Goal: Obtain resource: Download file/media

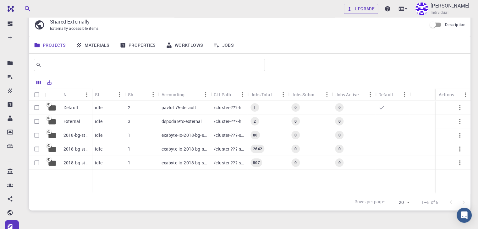
scroll to position [21, 0]
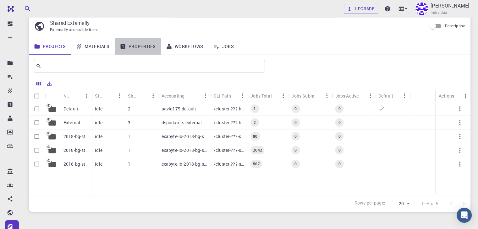
click at [138, 49] on link "Properties" at bounding box center [138, 46] width 46 height 16
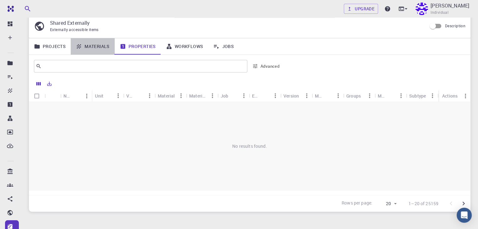
click at [100, 46] on link "Materials" at bounding box center [93, 46] width 44 height 16
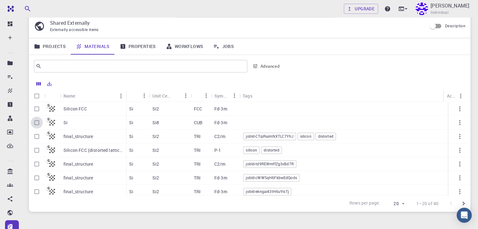
click at [37, 122] on input "Select row" at bounding box center [37, 123] width 12 height 12
checkbox input "true"
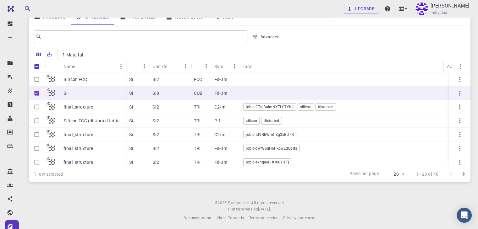
scroll to position [52, 0]
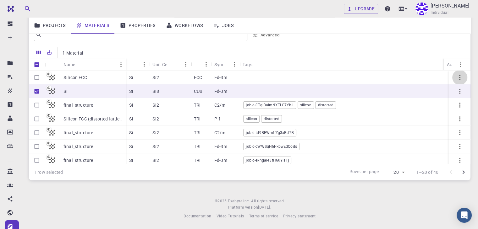
click at [458, 80] on icon "button" at bounding box center [460, 78] width 8 height 8
click at [466, 86] on span "Open" at bounding box center [467, 86] width 9 height 6
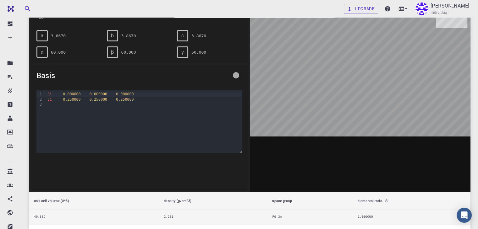
scroll to position [63, 0]
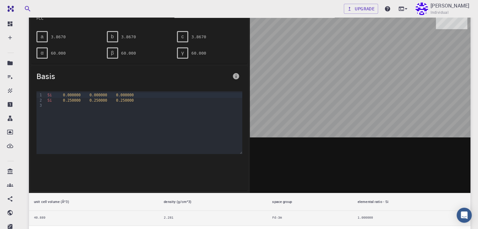
click at [308, 125] on div at bounding box center [360, 95] width 221 height 195
drag, startPoint x: 357, startPoint y: 58, endPoint x: 374, endPoint y: 96, distance: 41.8
drag, startPoint x: 374, startPoint y: 96, endPoint x: 376, endPoint y: 83, distance: 13.4
click at [376, 83] on div at bounding box center [360, 95] width 221 height 195
drag, startPoint x: 336, startPoint y: 47, endPoint x: 362, endPoint y: 102, distance: 60.6
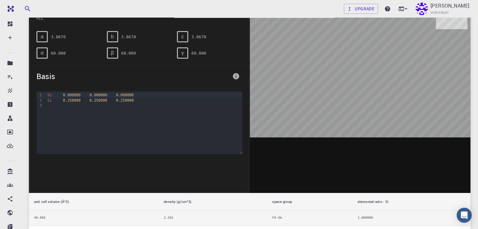
drag, startPoint x: 362, startPoint y: 102, endPoint x: 397, endPoint y: 44, distance: 68.0
click at [397, 44] on div at bounding box center [360, 95] width 221 height 195
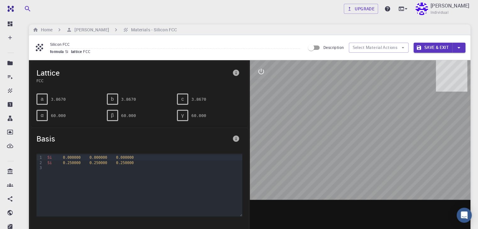
scroll to position [0, 0]
click at [43, 97] on span "a" at bounding box center [42, 100] width 3 height 6
click at [59, 163] on div "Si 0.250000 0.250000 0.250000" at bounding box center [144, 163] width 196 height 5
click at [113, 166] on div at bounding box center [144, 168] width 196 height 5
click at [158, 171] on div "Si 0.000000 0.000000 0.000000 Si 0.250000 0.250000 0.250000" at bounding box center [144, 185] width 196 height 63
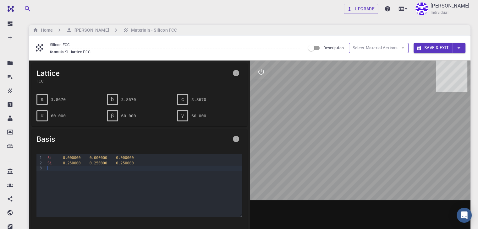
click at [403, 46] on icon "button" at bounding box center [403, 48] width 6 height 6
click at [459, 47] on icon "button" at bounding box center [458, 48] width 7 height 7
click at [419, 66] on li "Save" at bounding box center [428, 69] width 29 height 9
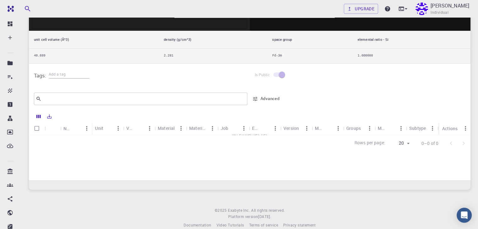
scroll to position [234, 0]
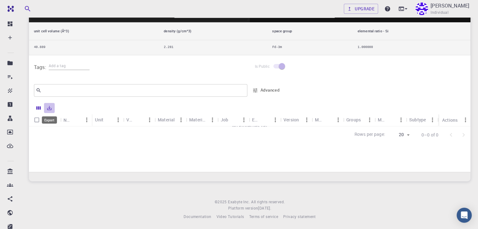
click at [50, 108] on icon "Export" at bounding box center [50, 108] width 6 height 6
click at [82, 121] on li "Download as CSV" at bounding box center [70, 120] width 53 height 11
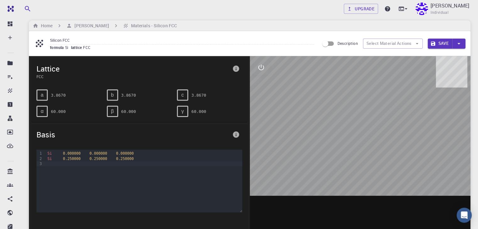
scroll to position [0, 0]
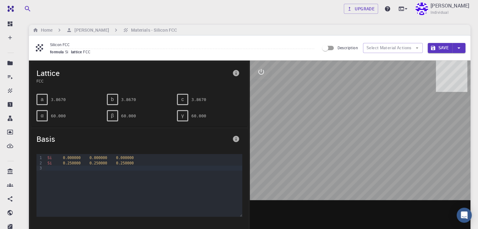
click at [81, 51] on span "lattice" at bounding box center [77, 51] width 12 height 5
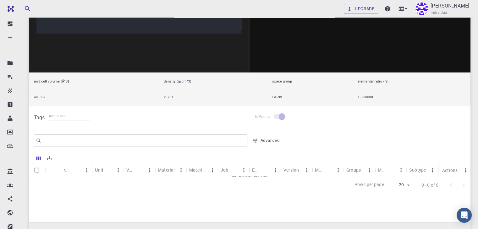
scroll to position [189, 0]
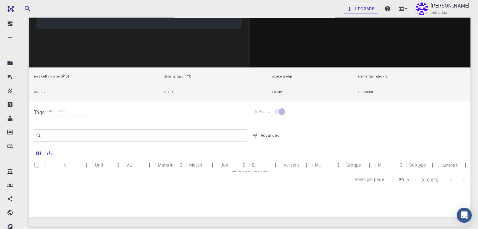
click at [394, 141] on div at bounding box center [375, 135] width 180 height 15
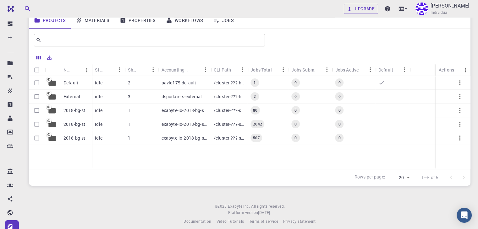
scroll to position [53, 0]
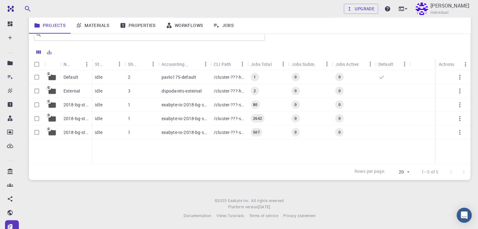
click at [382, 80] on icon at bounding box center [381, 77] width 6 height 6
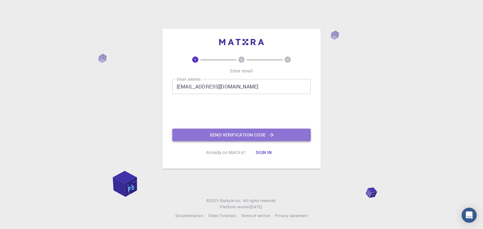
click at [237, 135] on button "Send verification code" at bounding box center [241, 135] width 138 height 13
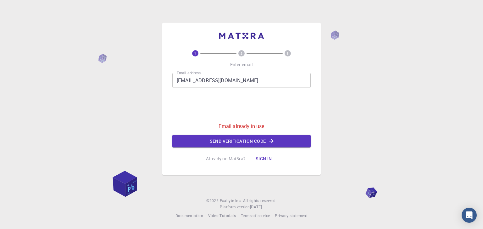
click at [263, 157] on button "Sign in" at bounding box center [263, 159] width 26 height 13
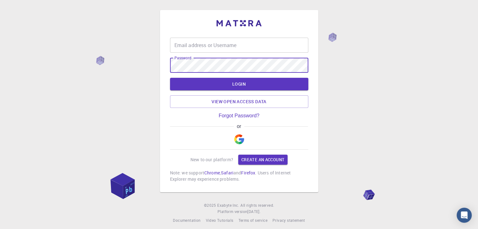
click at [199, 51] on input "Email address or Username" at bounding box center [239, 45] width 138 height 15
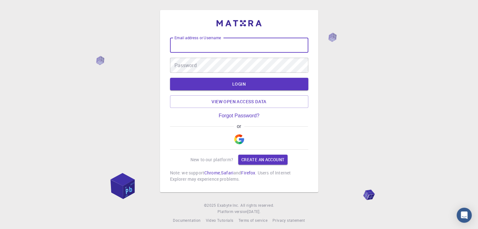
type input "nyanda"
click at [197, 47] on input "nyanda" at bounding box center [239, 45] width 138 height 15
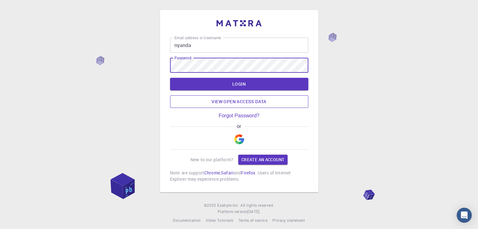
click at [193, 102] on link "View open access data" at bounding box center [239, 102] width 138 height 13
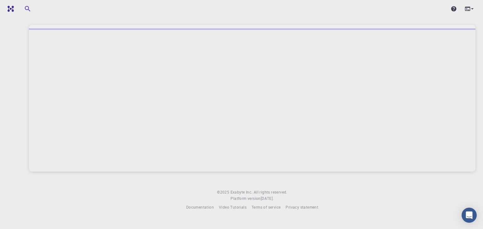
click at [293, 80] on div at bounding box center [252, 100] width 446 height 143
click at [263, 76] on div at bounding box center [252, 100] width 446 height 143
